Goal: Navigation & Orientation: Find specific page/section

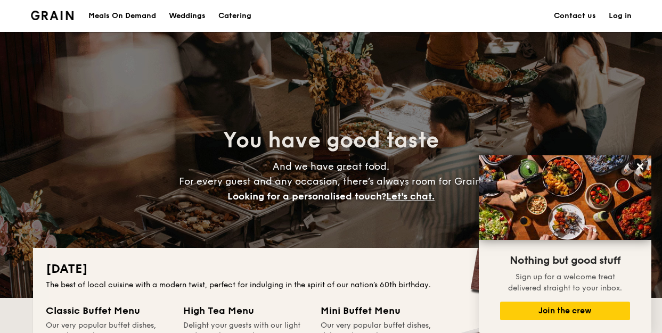
click at [143, 19] on div "Meals On Demand" at bounding box center [122, 16] width 68 height 32
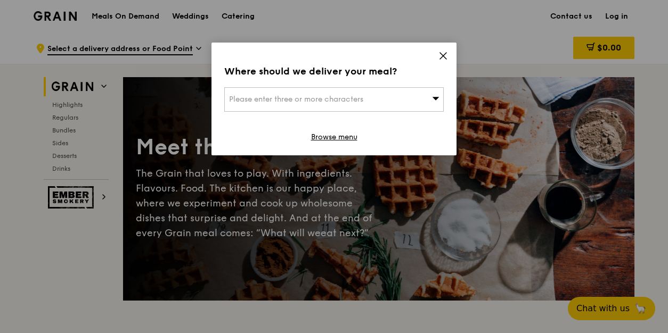
click at [443, 54] on icon at bounding box center [443, 56] width 10 height 10
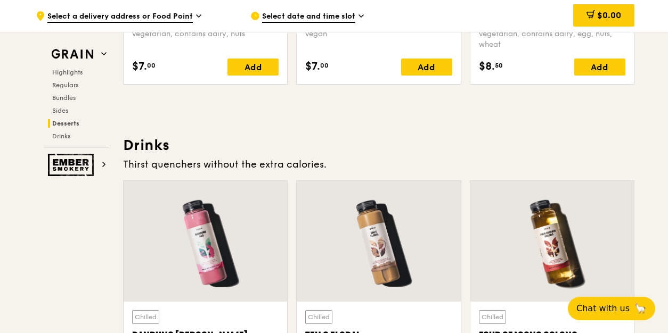
scroll to position [3543, 0]
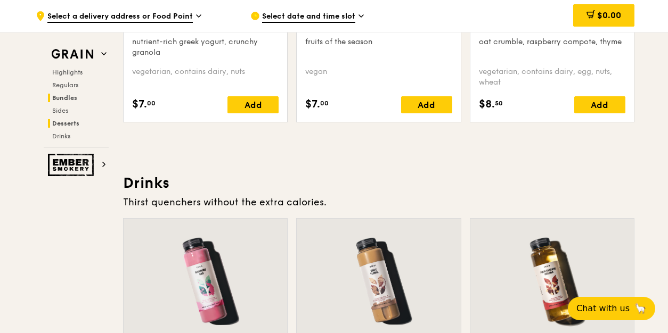
click at [78, 100] on h2 "Bundles" at bounding box center [78, 98] width 61 height 9
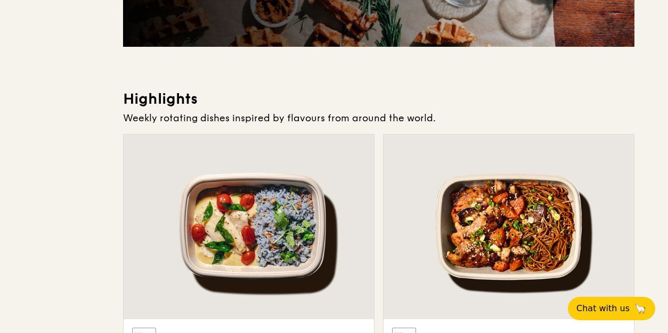
scroll to position [0, 0]
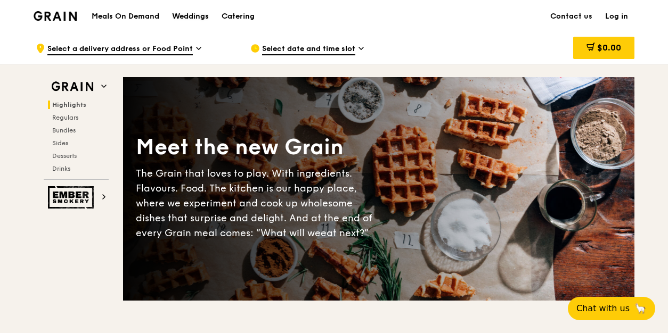
click at [189, 20] on div "Weddings" at bounding box center [190, 17] width 37 height 32
